Goal: Task Accomplishment & Management: Use online tool/utility

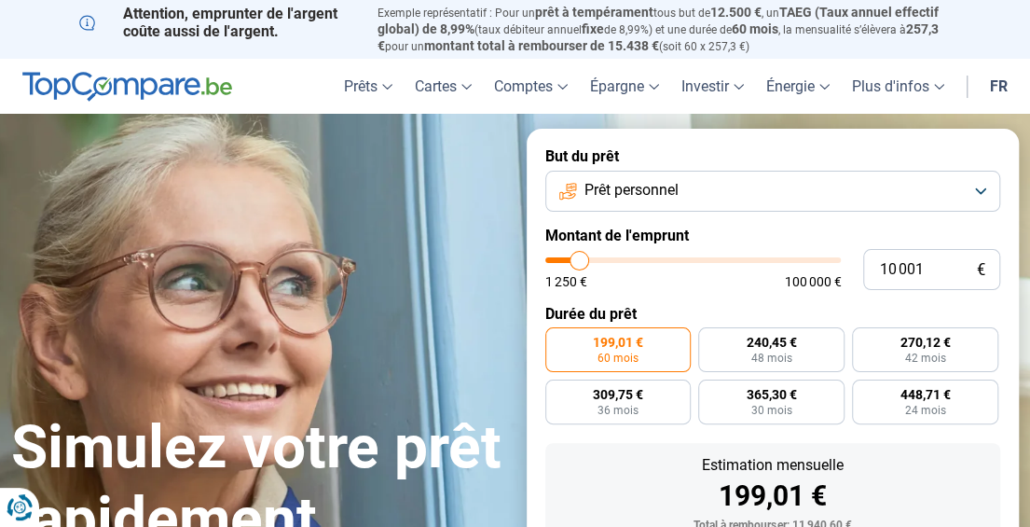
type input "11 250"
type input "11250"
type input "16 000"
type input "16000"
type input "19 000"
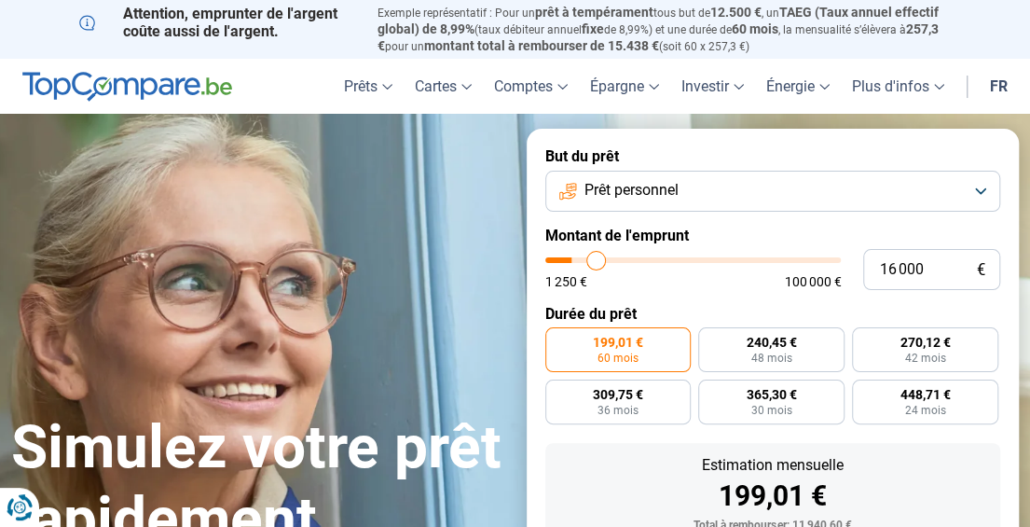
type input "19000"
type input "19 750"
type input "19750"
type input "20 250"
type input "20250"
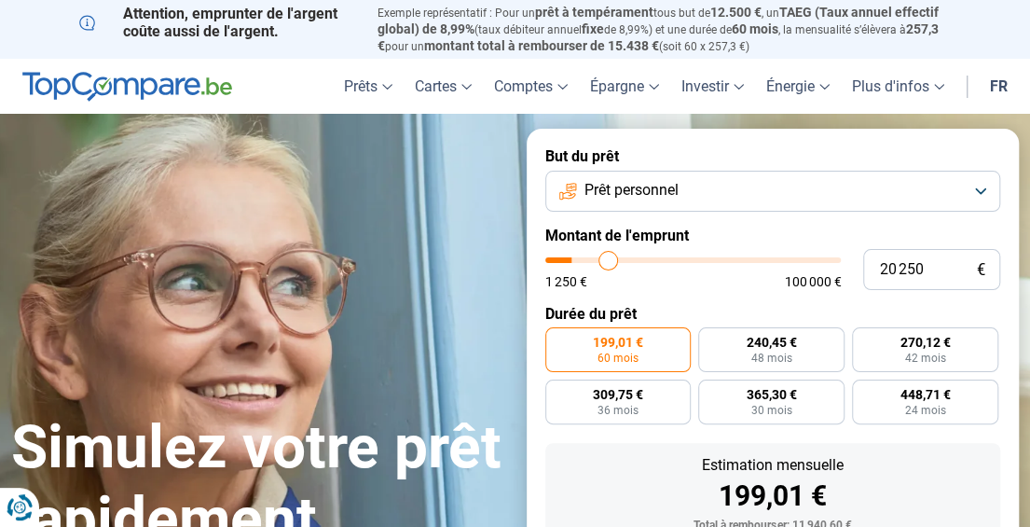
type input "20 500"
type input "20500"
type input "21 000"
type input "21000"
type input "22 500"
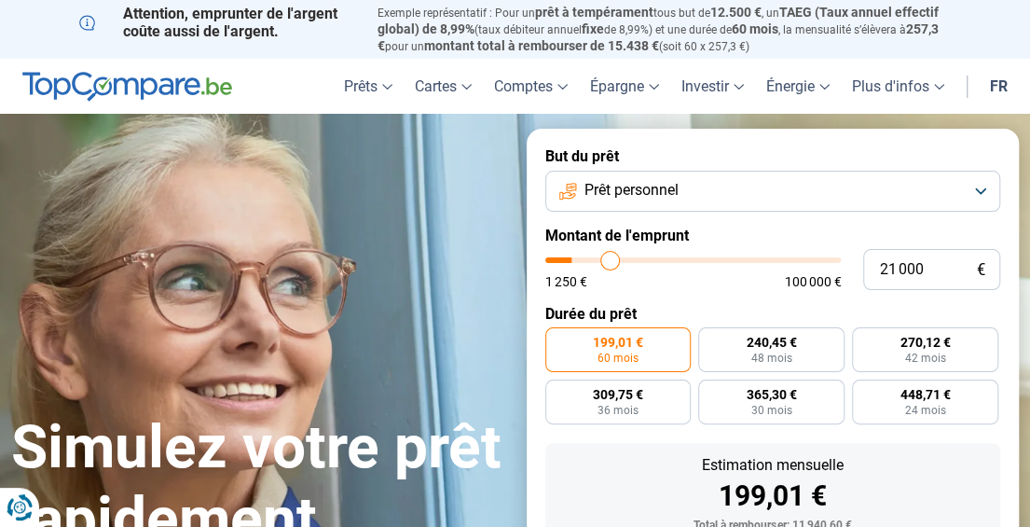
type input "22500"
type input "25 000"
type input "25000"
type input "29 000"
type input "29000"
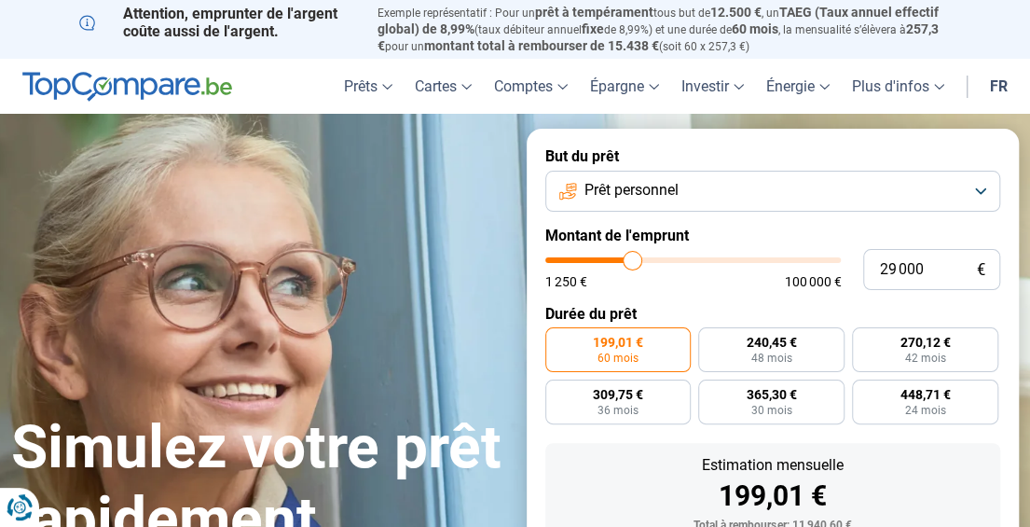
type input "32 000"
type input "32000"
type input "34 250"
type input "34250"
type input "35 000"
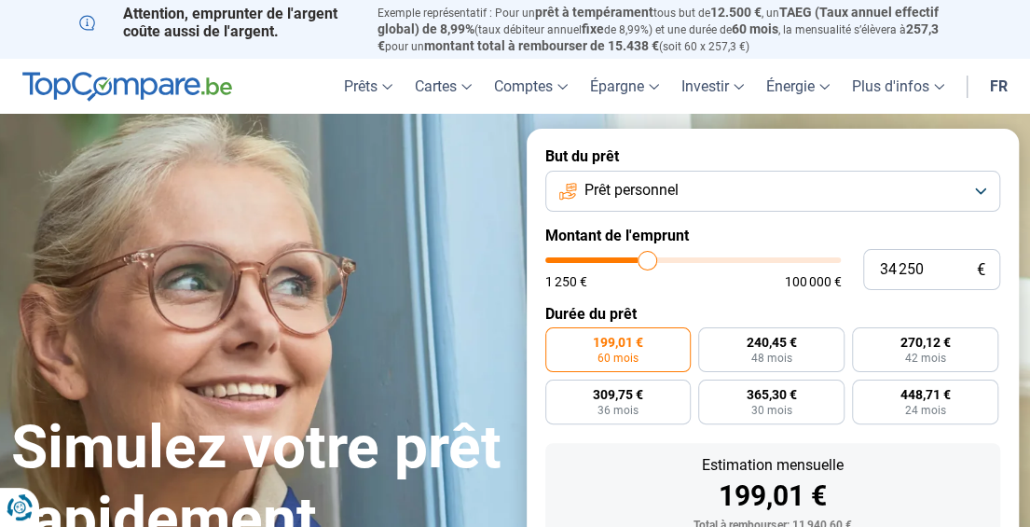
type input "35000"
type input "35 500"
type input "35500"
type input "36 250"
type input "36250"
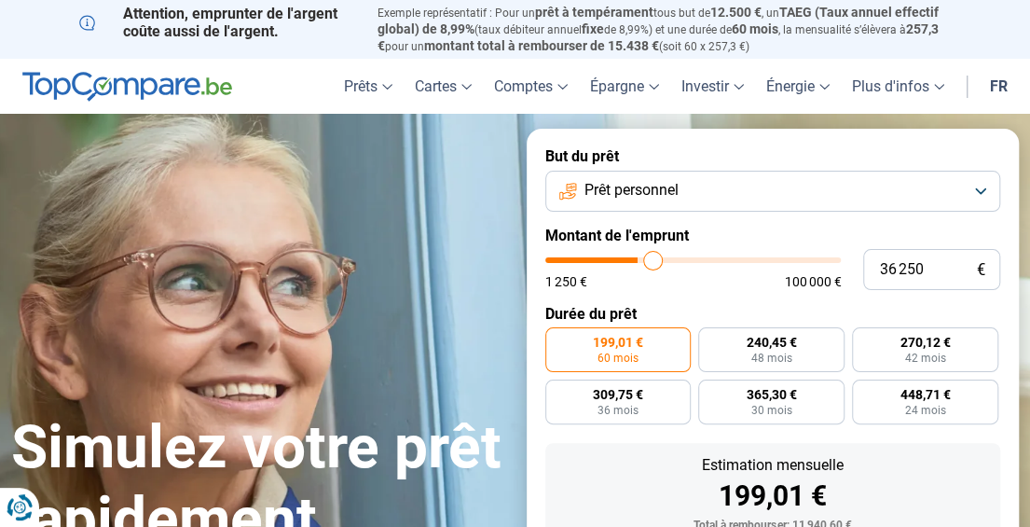
type input "38 250"
type input "38250"
type input "39 500"
type input "39500"
type input "40 500"
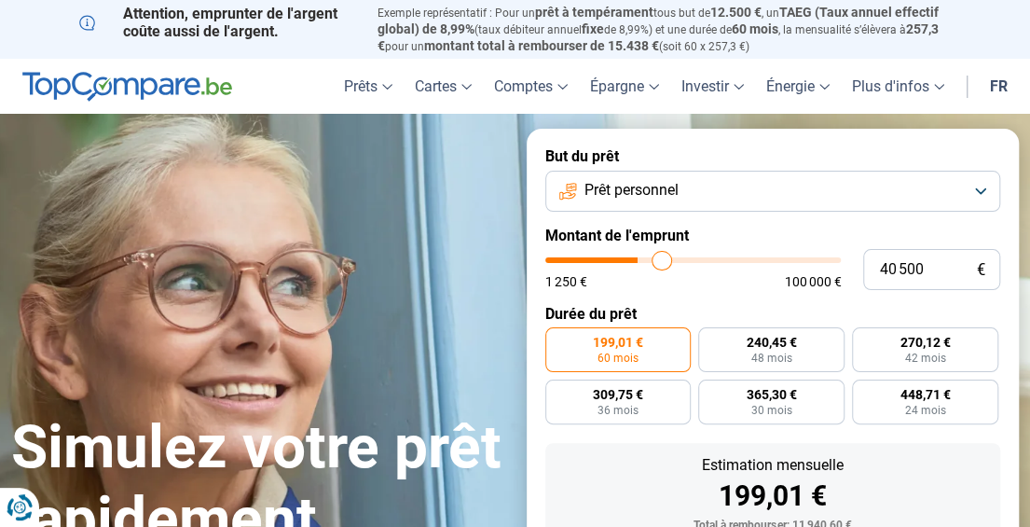
type input "40500"
type input "42 250"
type input "42250"
type input "43 250"
type input "43250"
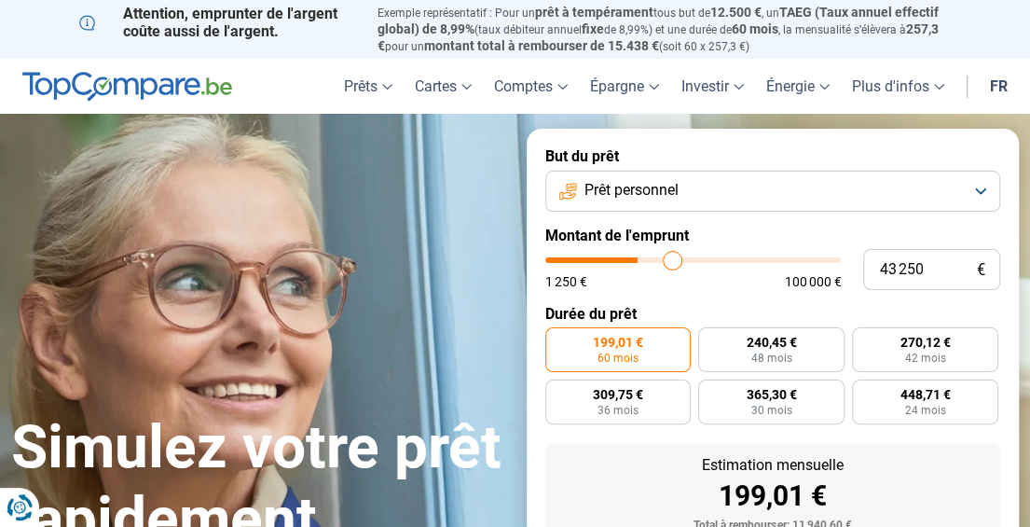
type input "44 000"
type input "44000"
type input "44 250"
type input "44250"
type input "44 500"
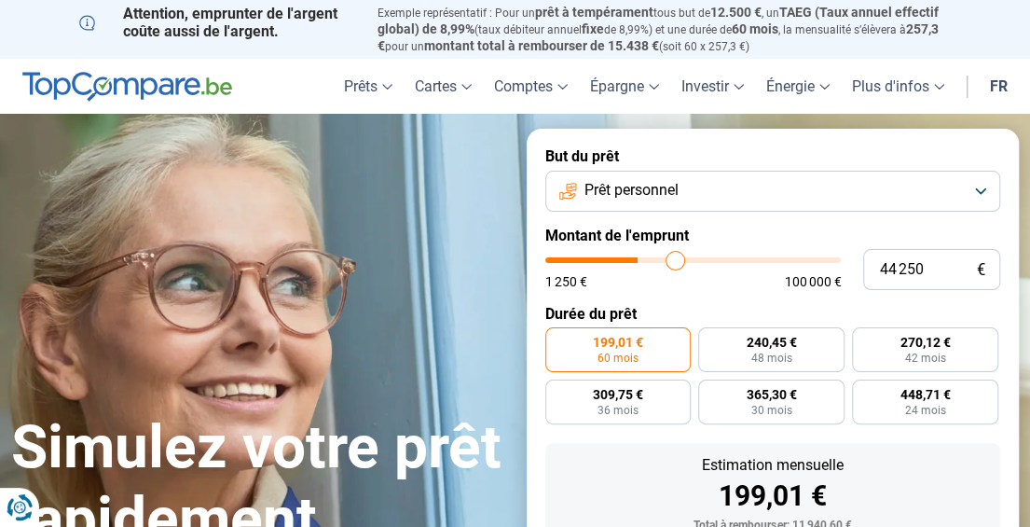
type input "44500"
type input "45 000"
type input "45000"
type input "46 500"
type input "46500"
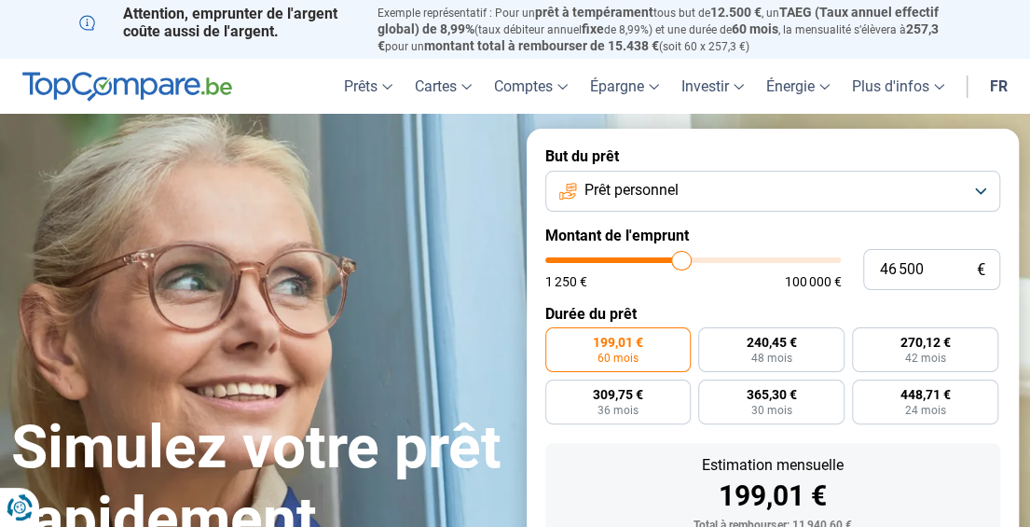
type input "48 250"
type input "48250"
type input "49 500"
type input "49500"
type input "50 250"
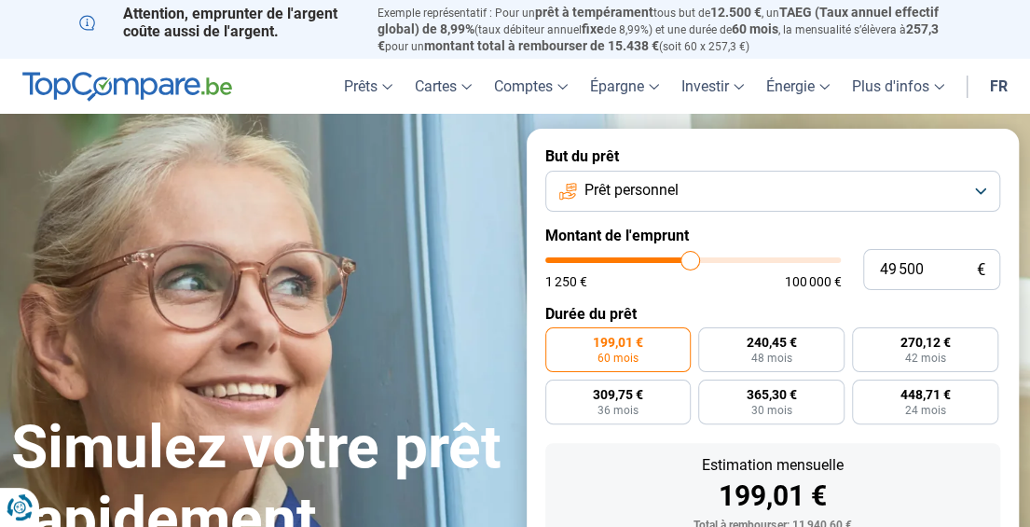
type input "50250"
type input "50 500"
type input "50500"
type input "50 250"
type input "50250"
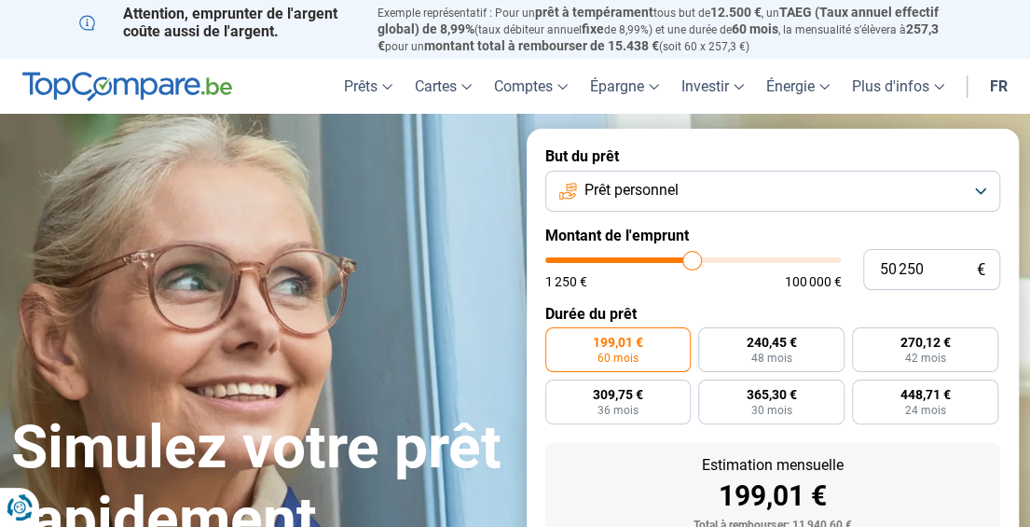
type input "48 250"
type input "48250"
type input "47 250"
type input "47250"
type input "46 750"
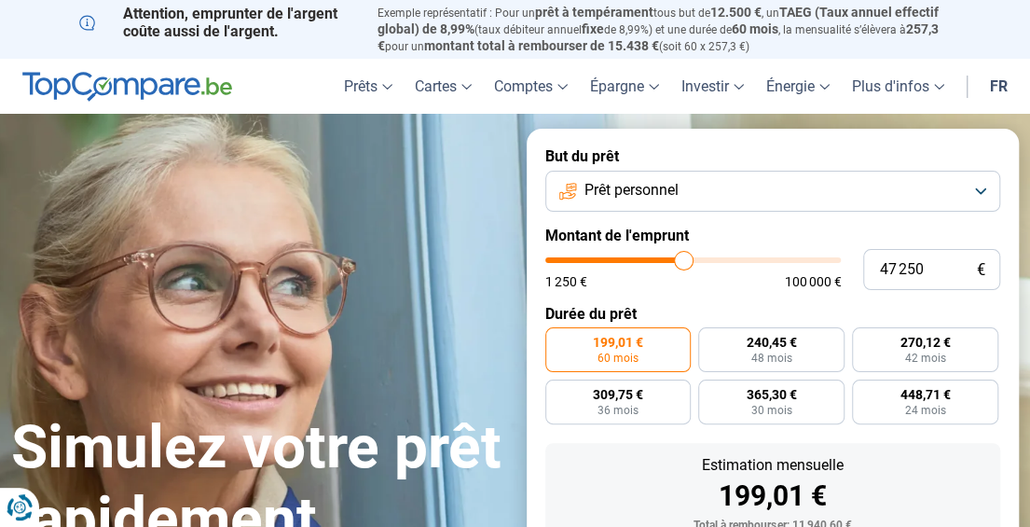
type input "46750"
type input "46 500"
type input "46500"
type input "46 250"
type input "46250"
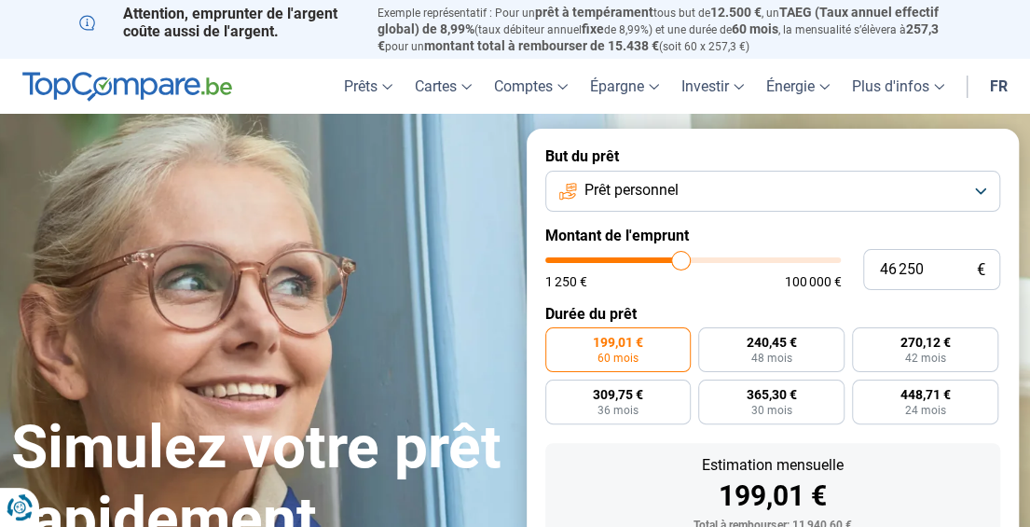
type input "46 000"
type input "46000"
type input "45 750"
type input "45750"
type input "44 750"
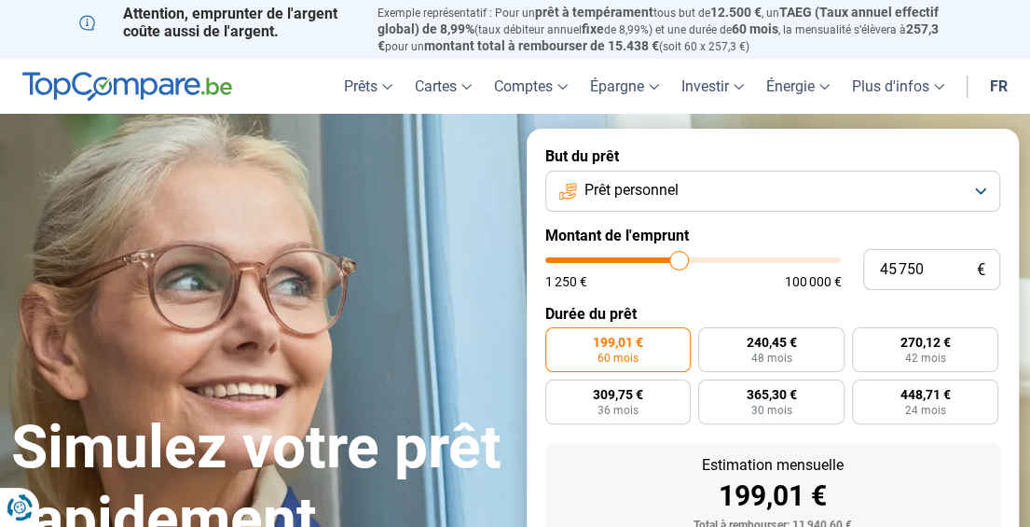
type input "44750"
type input "44 250"
type input "44250"
type input "44 000"
type input "44000"
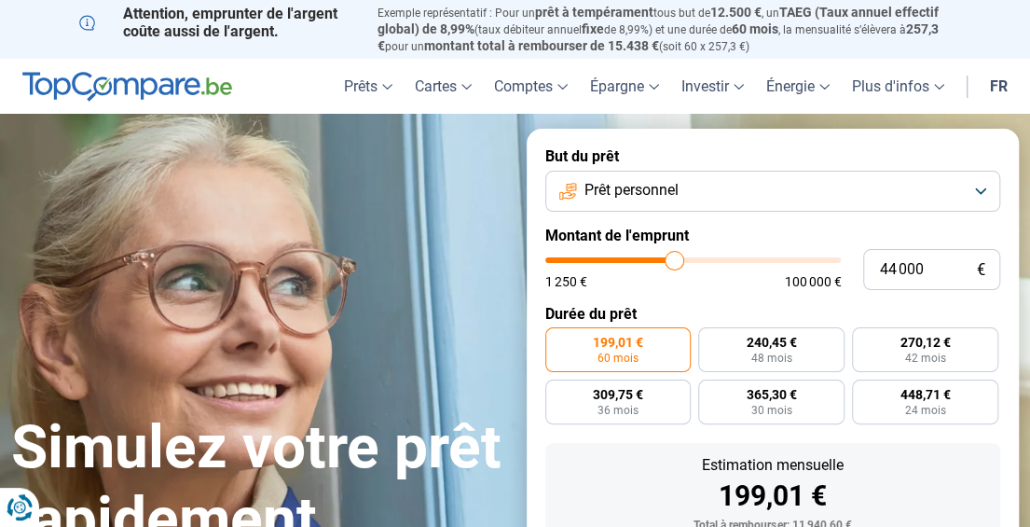
type input "43 750"
type input "43750"
type input "43 500"
type input "43500"
type input "42 750"
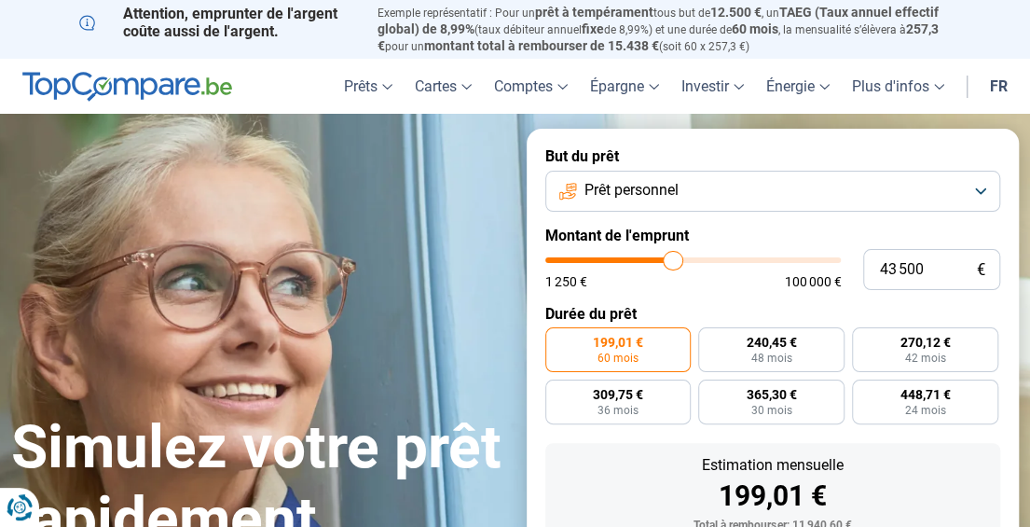
type input "42750"
type input "42 500"
type input "42500"
type input "42 250"
type input "42250"
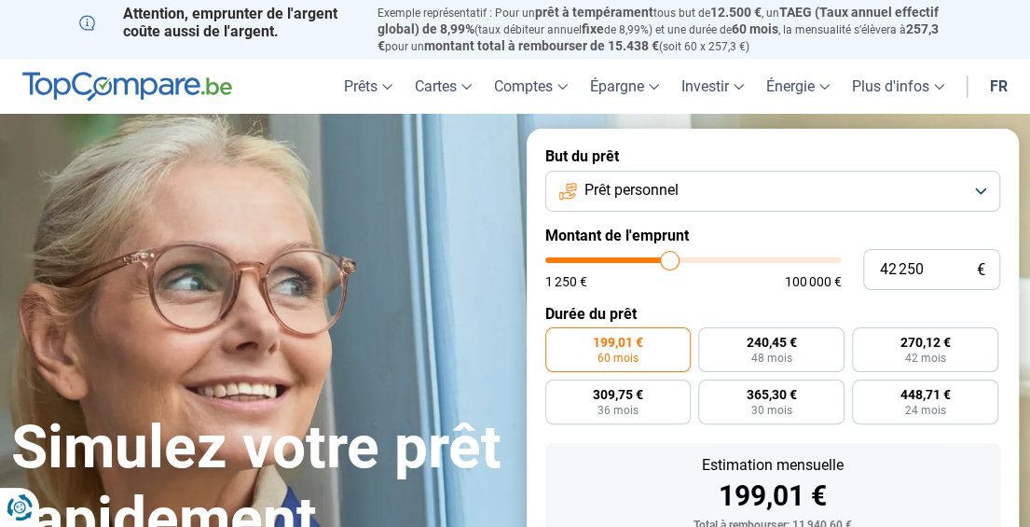
type input "42 000"
type input "42000"
type input "41 750"
type input "41750"
type input "41 500"
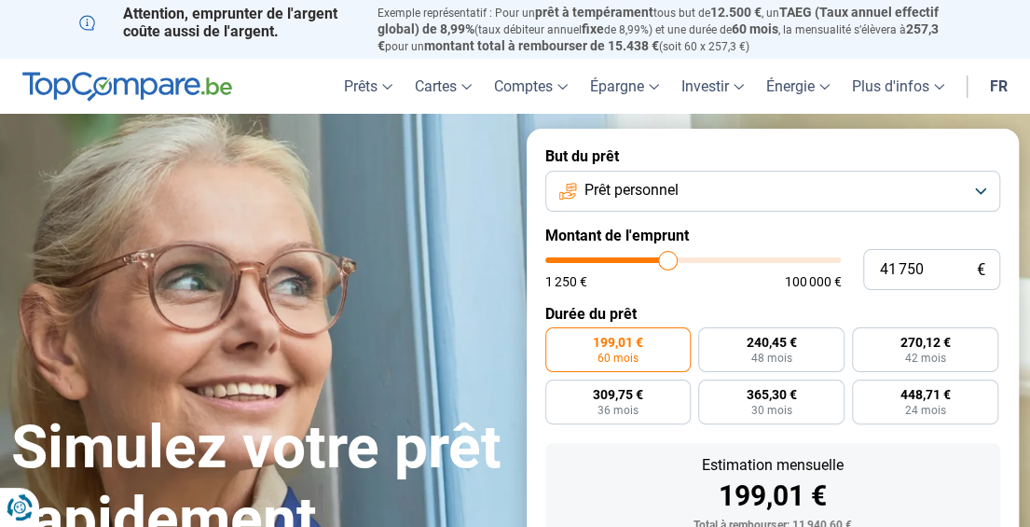
type input "41500"
type input "41 000"
type input "41000"
type input "40 750"
type input "40750"
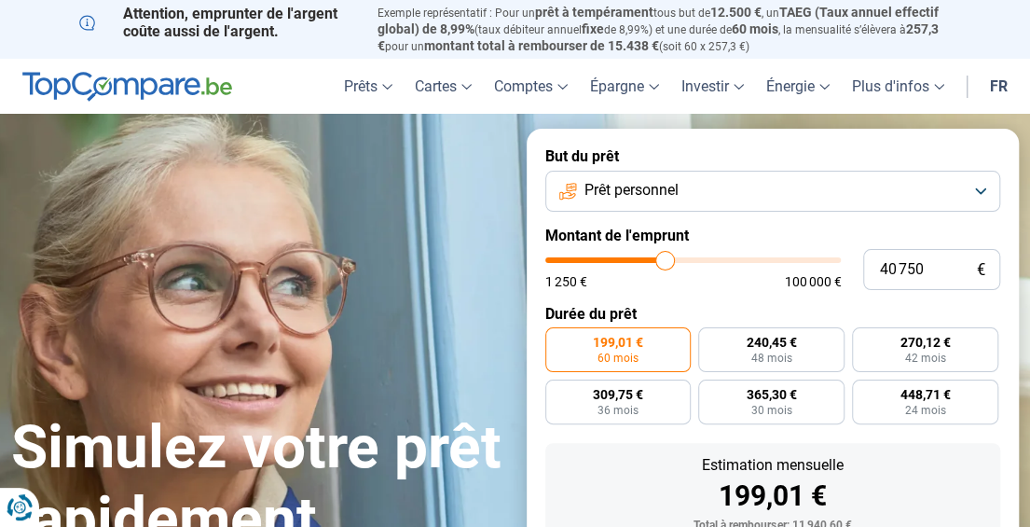
type input "40 500"
type input "40500"
type input "40 250"
type input "40250"
type input "40 000"
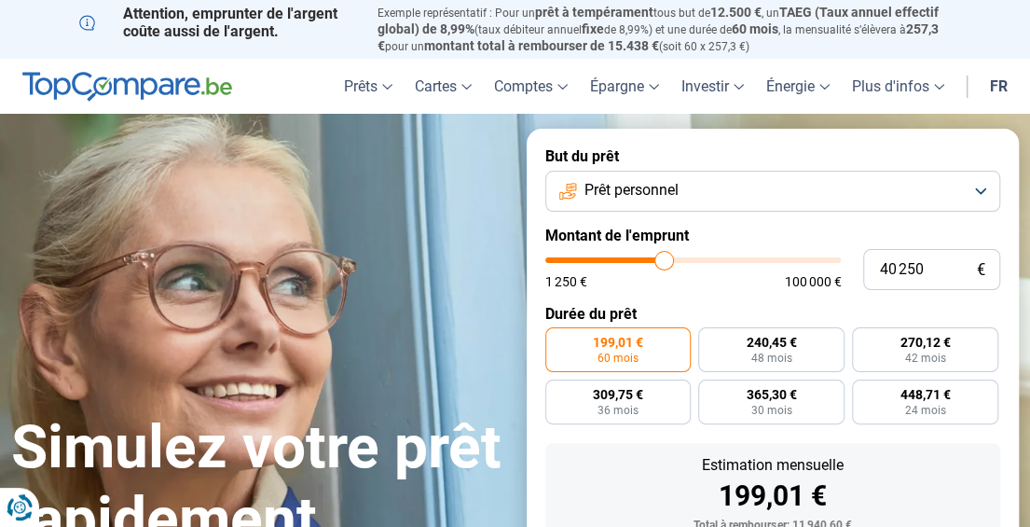
type input "40000"
type input "39 250"
type input "39250"
type input "38 500"
type input "38500"
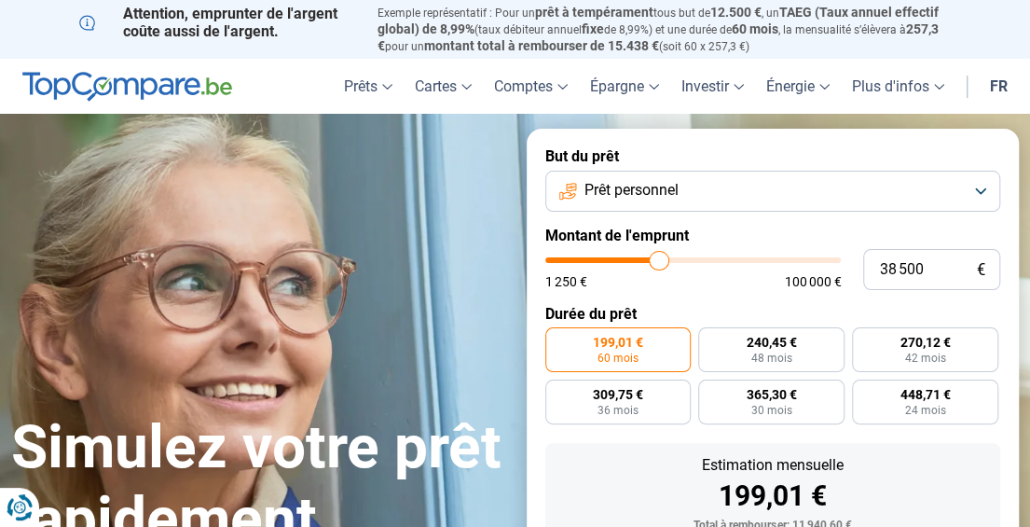
type input "38 250"
type input "38250"
type input "37 000"
type input "37000"
type input "36 750"
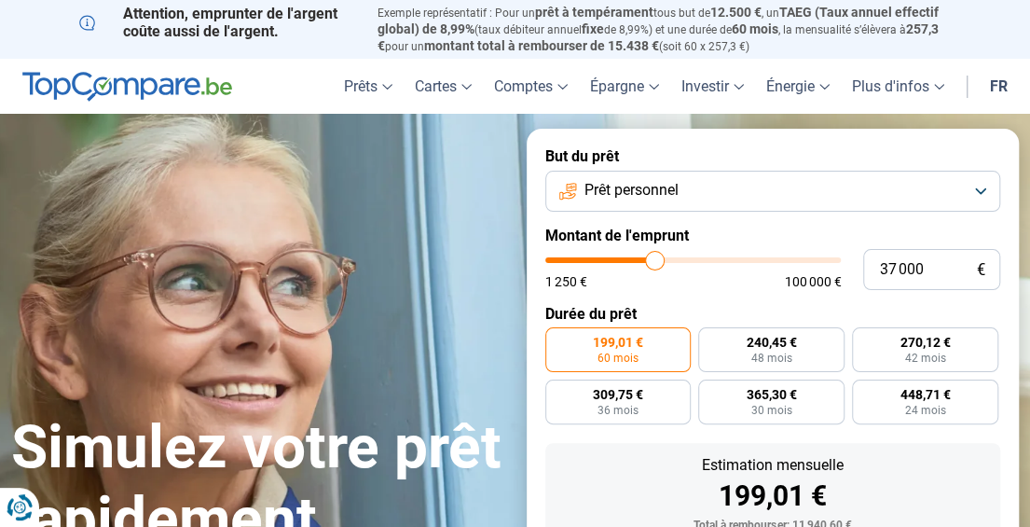
type input "36750"
type input "36 500"
type input "36500"
type input "36 250"
type input "36250"
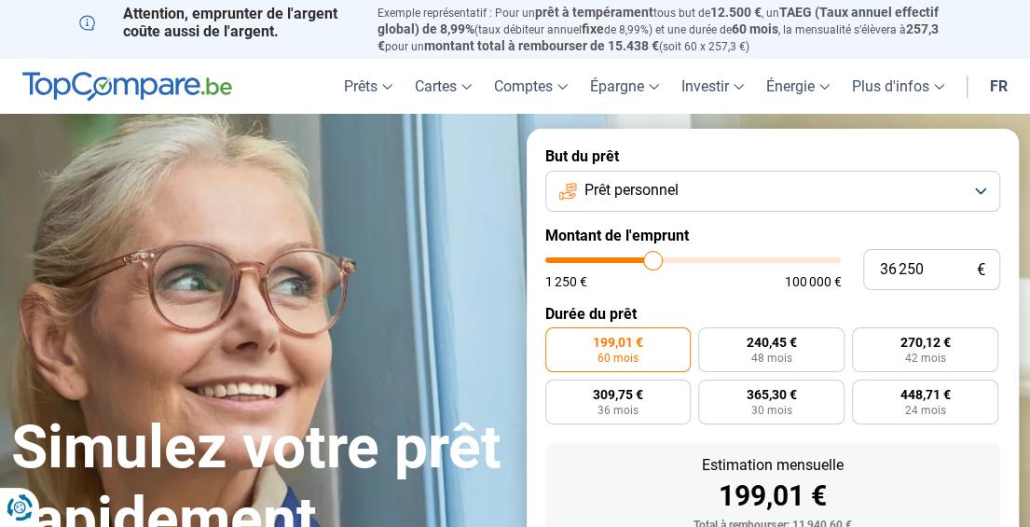
type input "35 250"
type input "35250"
type input "35 000"
type input "35000"
type input "34 750"
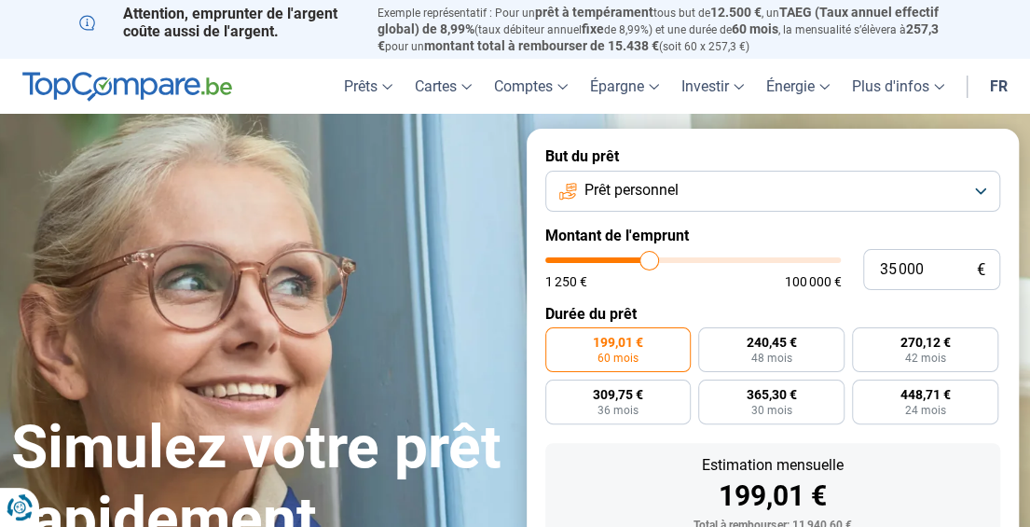
type input "34750"
type input "34 250"
type input "34250"
type input "34 000"
type input "34000"
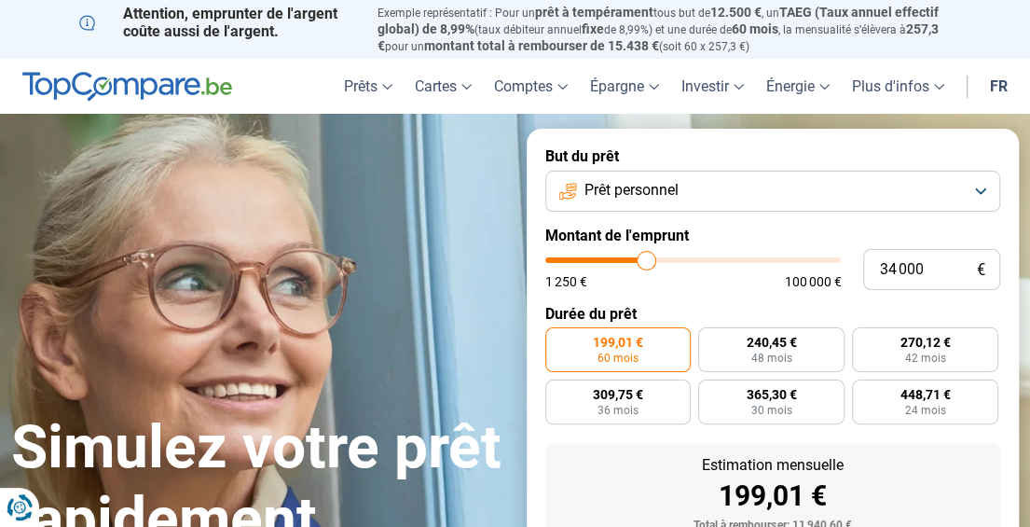
type input "33 500"
type input "33500"
type input "33 000"
type input "33000"
type input "32 750"
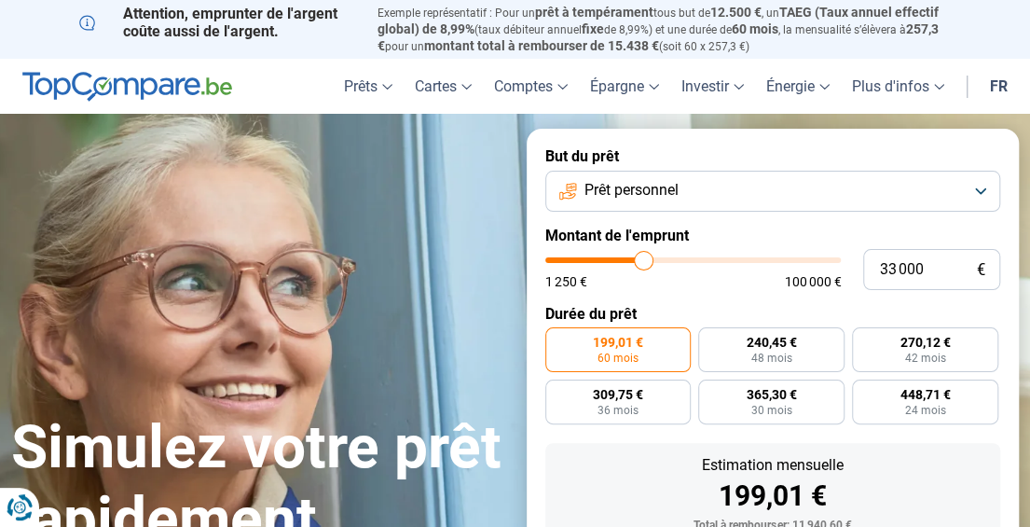
type input "32750"
type input "32 500"
type input "32500"
type input "32 250"
type input "32250"
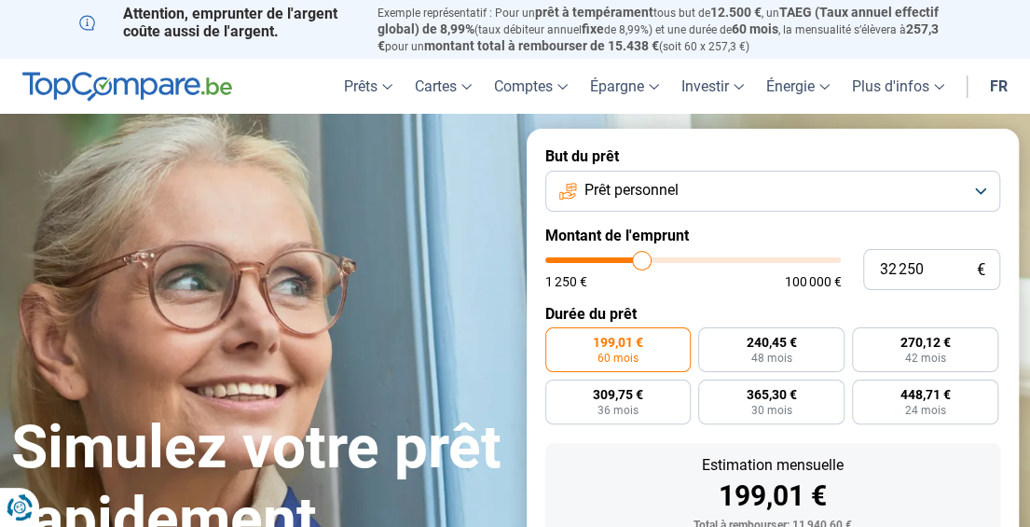
type input "32 000"
type input "32000"
type input "31 750"
type input "31750"
type input "31 500"
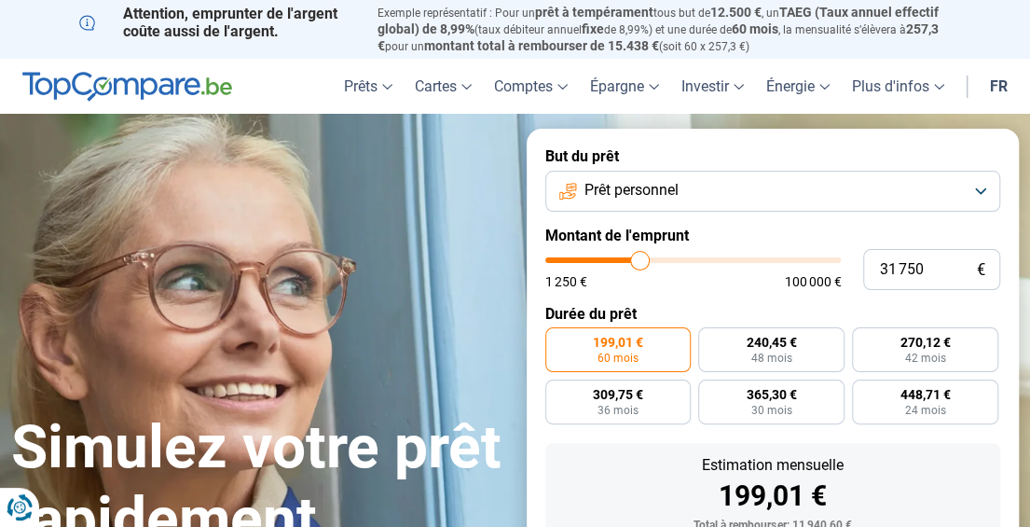
type input "31500"
type input "30 750"
type input "30750"
type input "30 500"
type input "30500"
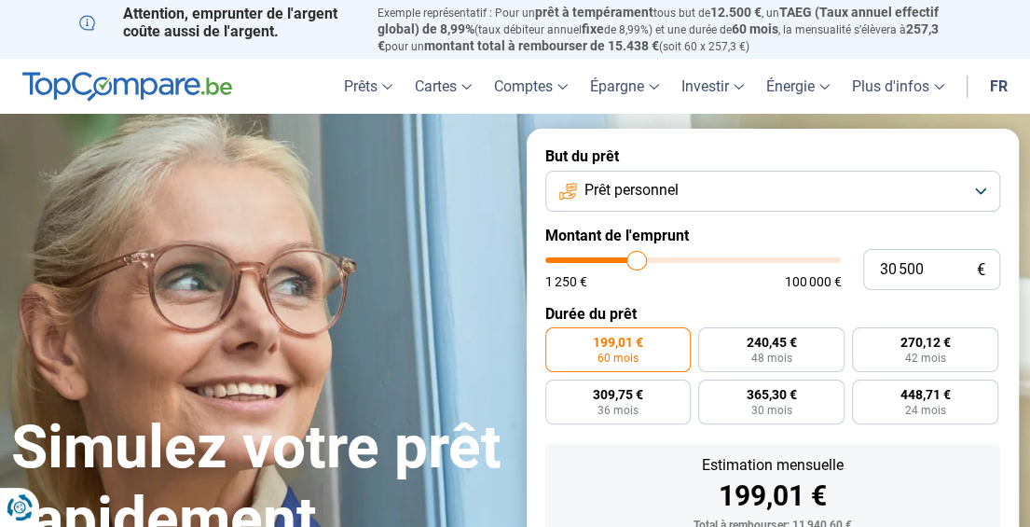
type input "30 250"
type input "30250"
type input "30 000"
drag, startPoint x: 582, startPoint y: 266, endPoint x: 636, endPoint y: 285, distance: 57.5
type input "30000"
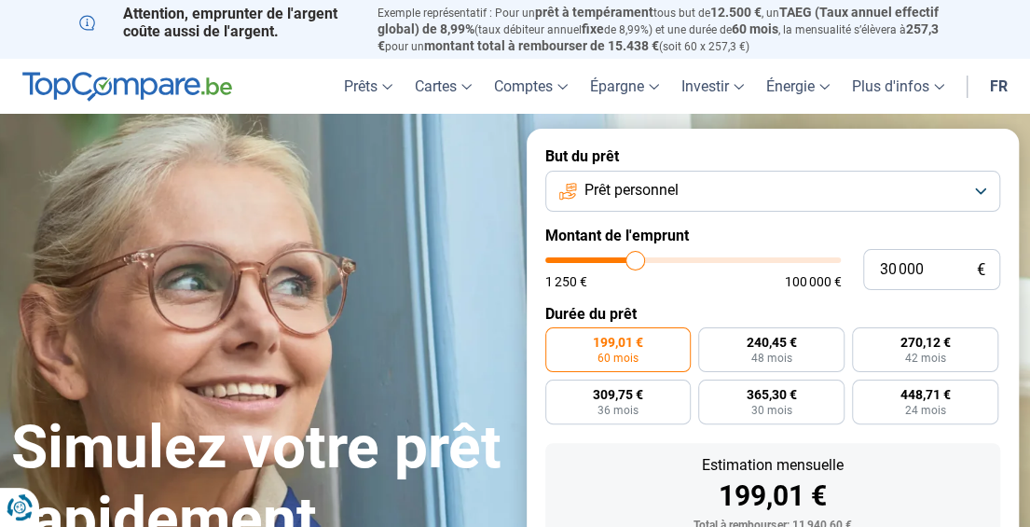
click at [636, 263] on input "range" at bounding box center [693, 260] width 296 height 6
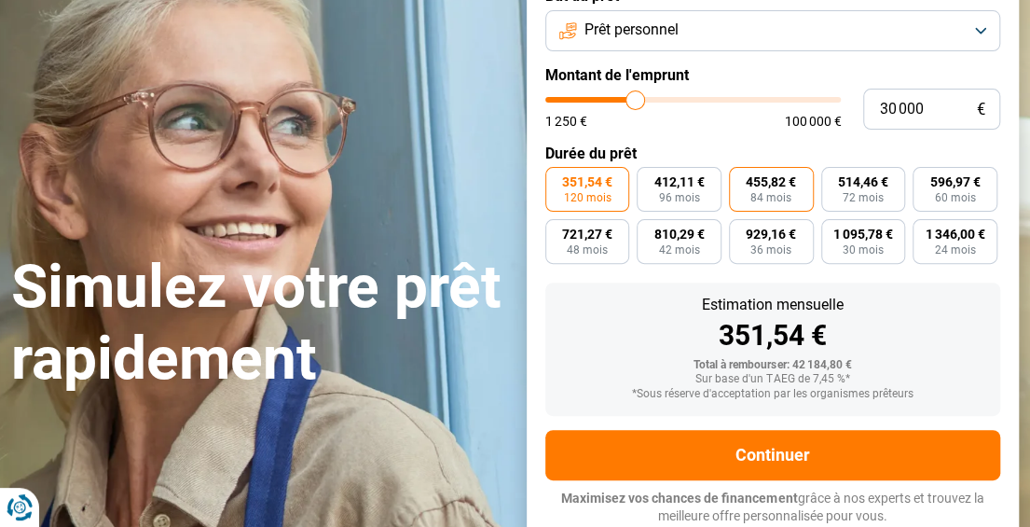
scroll to position [161, 0]
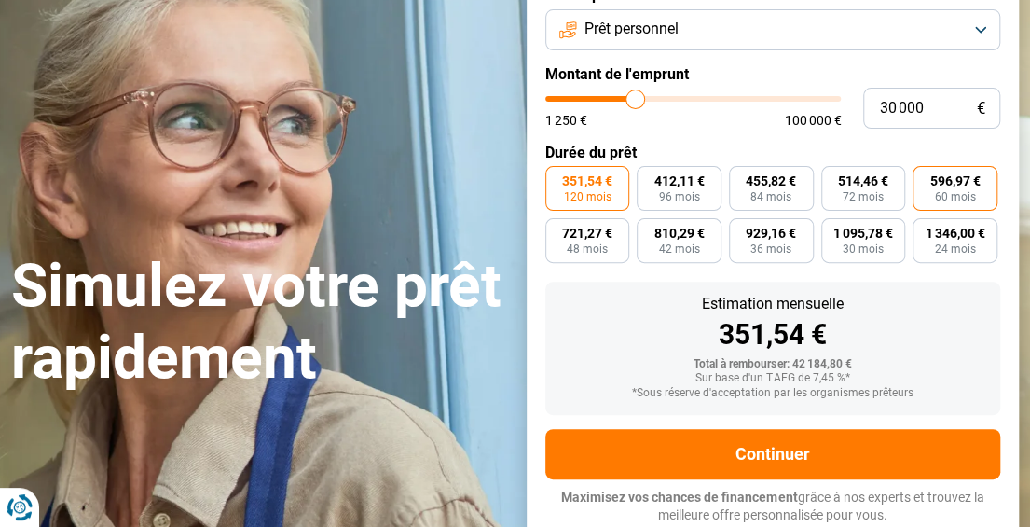
click at [959, 192] on span "60 mois" at bounding box center [955, 196] width 41 height 11
click at [925, 178] on input "596,97 € 60 mois" at bounding box center [918, 172] width 12 height 12
radio input "true"
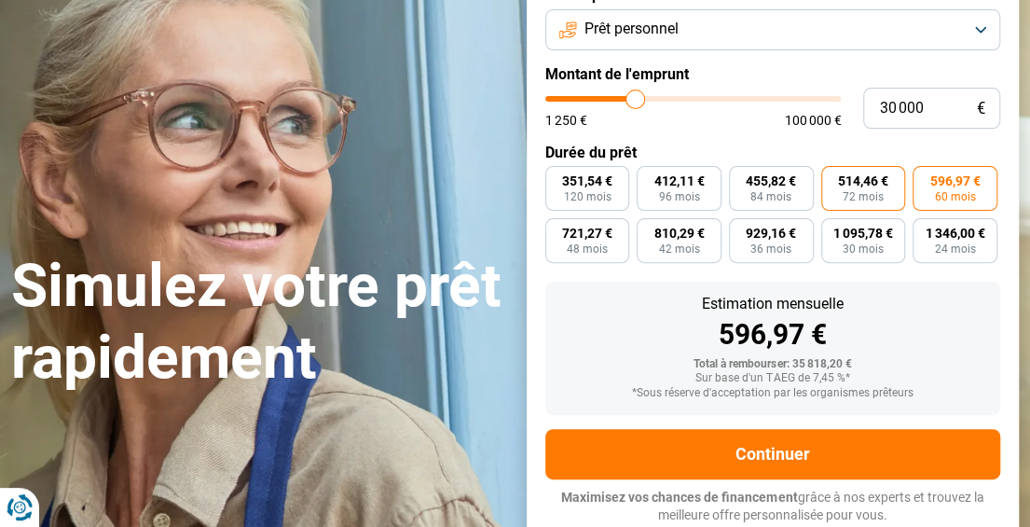
click at [851, 186] on span "514,46 €" at bounding box center [863, 180] width 50 height 13
click at [833, 178] on input "514,46 € 72 mois" at bounding box center [827, 172] width 12 height 12
radio input "true"
